Goal: Information Seeking & Learning: Learn about a topic

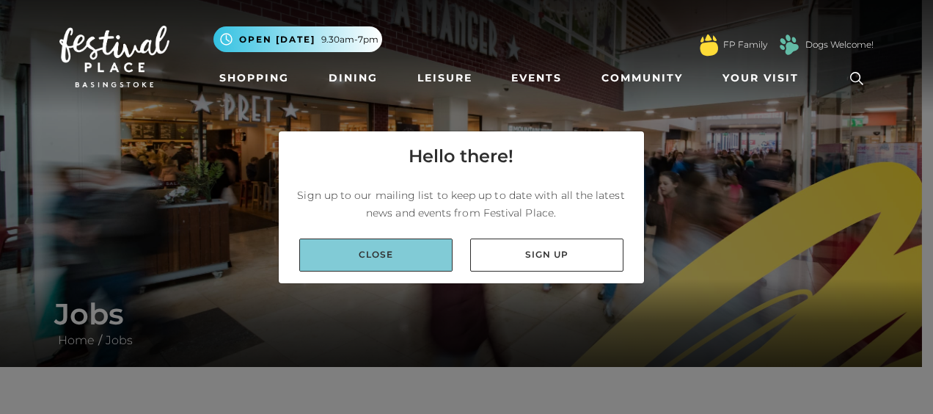
click at [370, 247] on link "Close" at bounding box center [375, 254] width 153 height 33
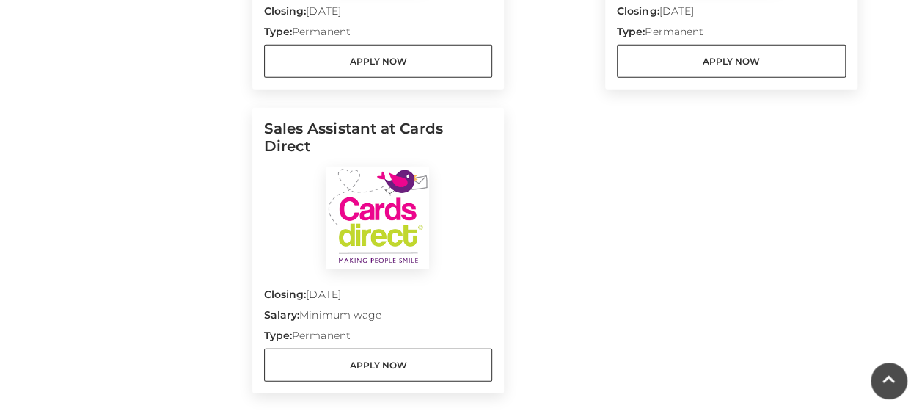
scroll to position [1920, 0]
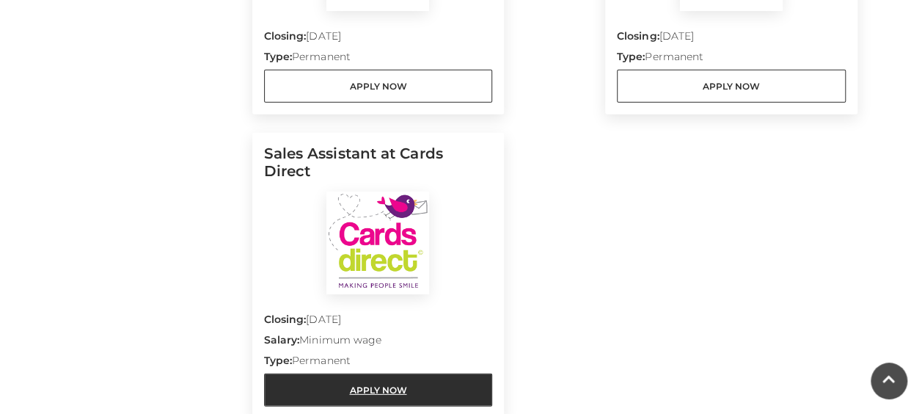
click at [448, 373] on link "Apply Now" at bounding box center [378, 389] width 229 height 33
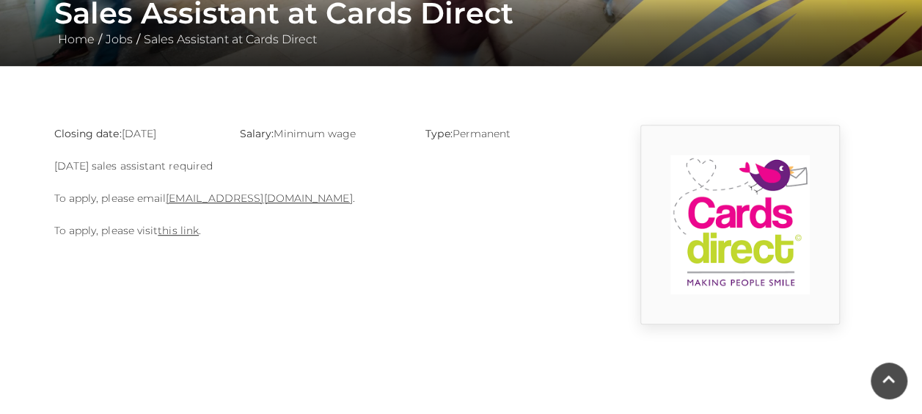
scroll to position [302, 0]
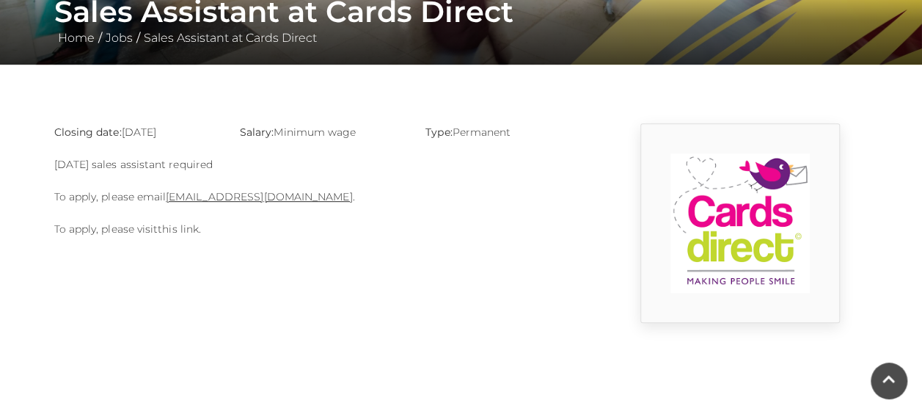
click at [188, 229] on link "this link" at bounding box center [178, 228] width 41 height 13
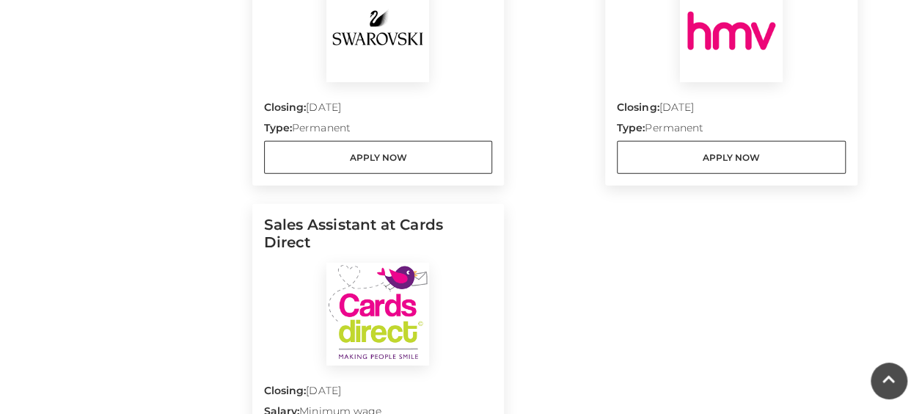
scroll to position [1878, 0]
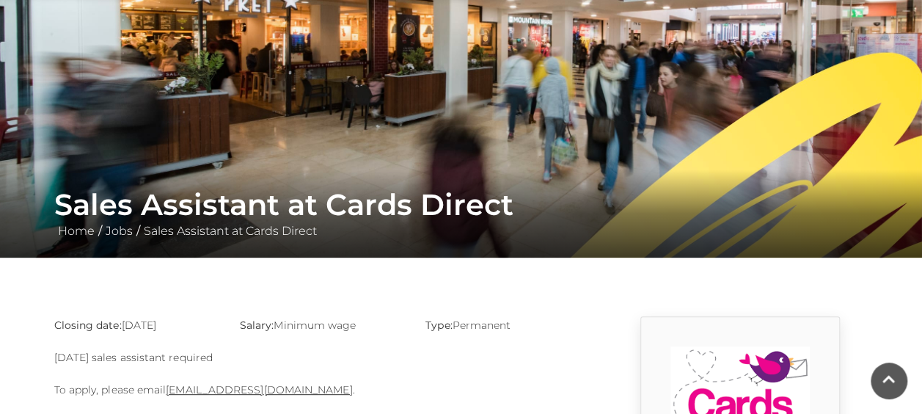
scroll to position [228, 0]
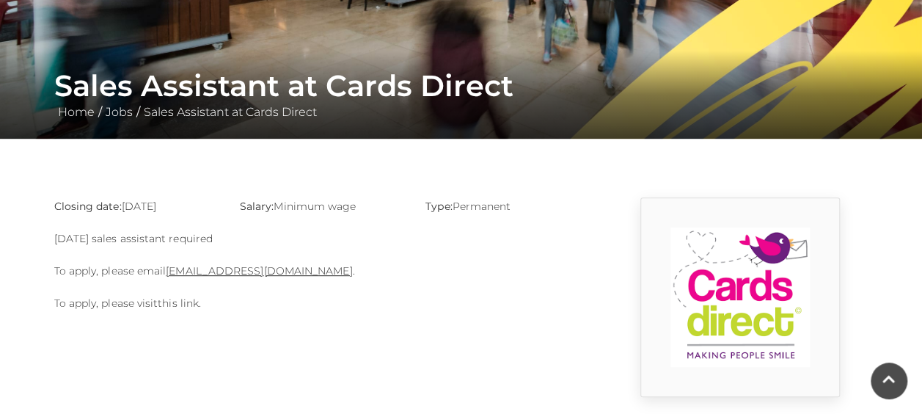
click at [172, 299] on link "this link" at bounding box center [178, 302] width 41 height 13
click at [233, 266] on link "basingstoke@cardsdirect.co.uk" at bounding box center [259, 270] width 186 height 13
drag, startPoint x: 327, startPoint y: 270, endPoint x: 167, endPoint y: 273, distance: 160.0
click at [167, 273] on p "To apply, please email basingstoke@cardsdirect.co.uk ." at bounding box center [322, 271] width 536 height 18
click at [361, 349] on div "Closing date: 31-08-2025 Salary: Minimum wage Type: Permanent Sunday sales assi…" at bounding box center [322, 297] width 558 height 200
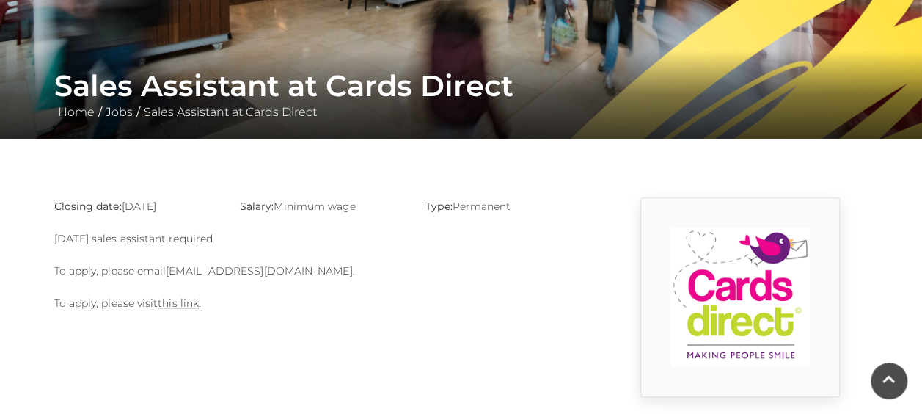
drag, startPoint x: 328, startPoint y: 270, endPoint x: 169, endPoint y: 274, distance: 159.3
click at [169, 274] on p "To apply, please email basingstoke@cardsdirect.co.uk ." at bounding box center [322, 271] width 536 height 18
copy link "basingstoke@cardsdirect.co.uk"
